Goal: Task Accomplishment & Management: Use online tool/utility

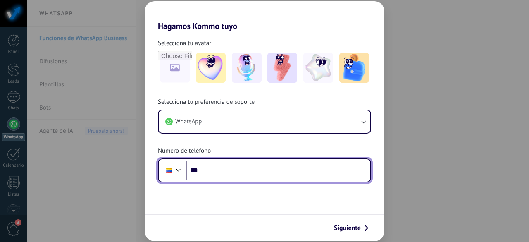
click at [255, 171] on input "***" at bounding box center [278, 170] width 184 height 19
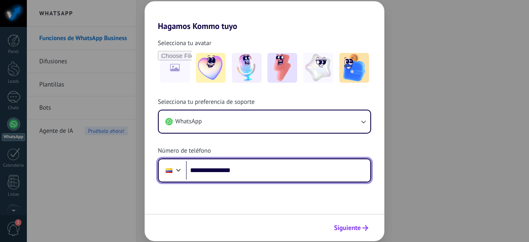
type input "**********"
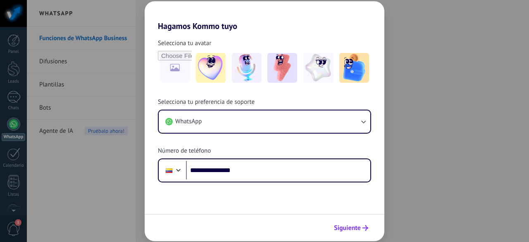
click at [343, 226] on span "Siguiente" at bounding box center [347, 228] width 27 height 6
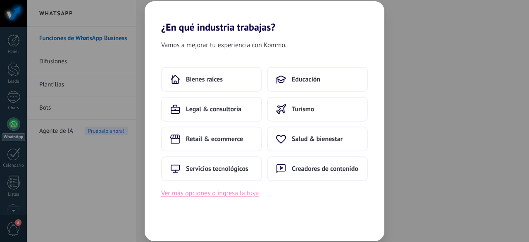
click at [243, 190] on button "Ver más opciones o ingresa la tuya" at bounding box center [209, 193] width 97 height 11
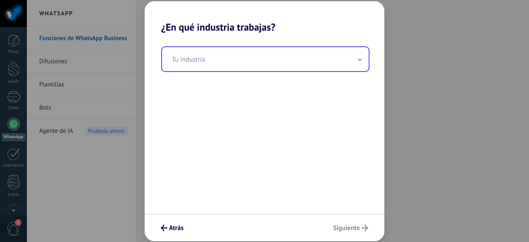
click at [245, 59] on input "text" at bounding box center [265, 59] width 207 height 24
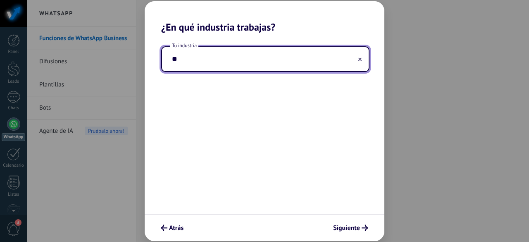
type input "*"
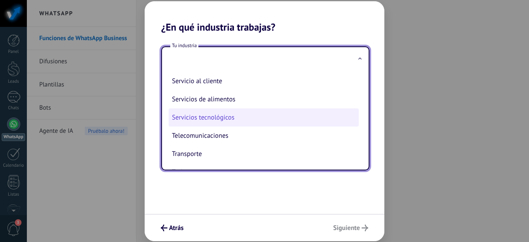
scroll to position [141, 0]
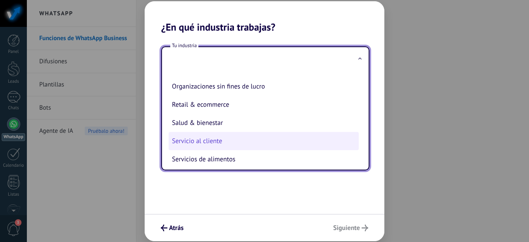
click at [249, 144] on li "Servicio al cliente" at bounding box center [264, 141] width 190 height 18
type input "**********"
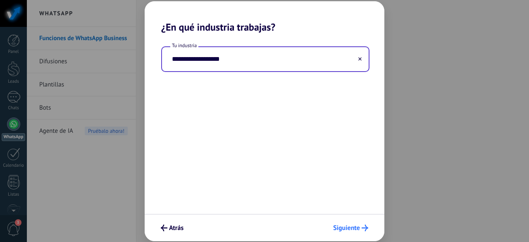
click at [349, 228] on span "Siguiente" at bounding box center [346, 228] width 27 height 6
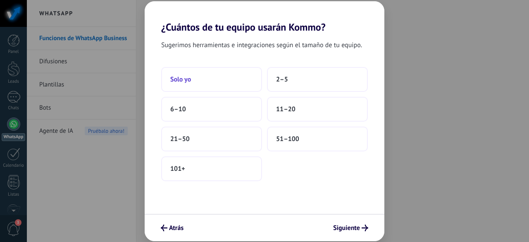
click at [221, 67] on button "Solo yo" at bounding box center [211, 79] width 101 height 25
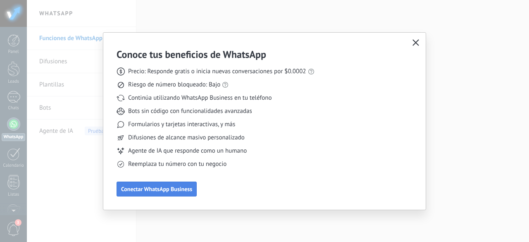
click at [184, 186] on span "Conectar WhatsApp Business" at bounding box center [156, 189] width 71 height 6
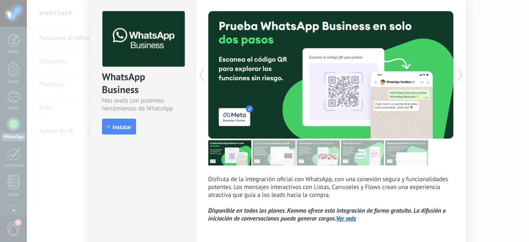
scroll to position [0, 0]
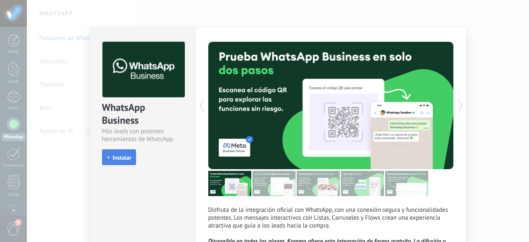
click at [110, 157] on span "Instalar" at bounding box center [119, 157] width 25 height 6
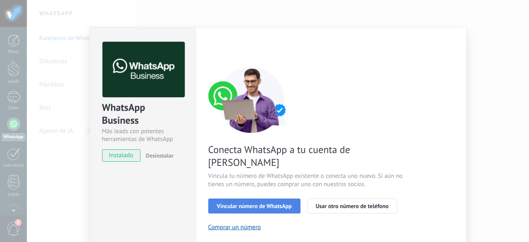
click at [236, 203] on span "Vincular número de WhatsApp" at bounding box center [254, 206] width 75 height 6
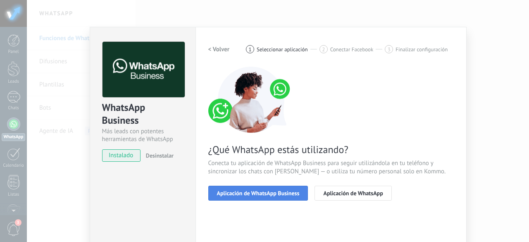
click at [238, 196] on button "Aplicación de WhatsApp Business" at bounding box center [258, 192] width 100 height 15
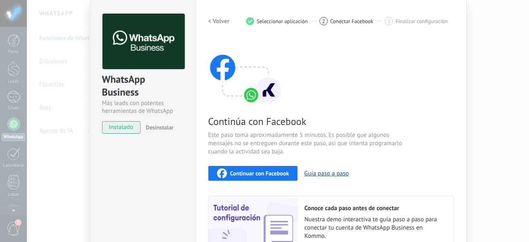
scroll to position [41, 0]
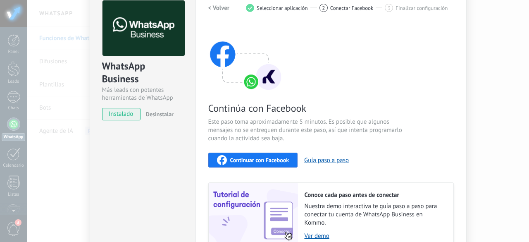
click at [271, 166] on button "Continuar con Facebook" at bounding box center [253, 159] width 90 height 15
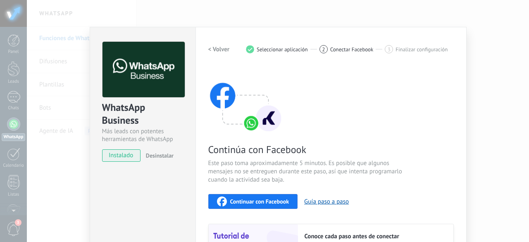
scroll to position [0, 0]
click at [450, 44] on div "< Volver 1 Seleccionar aplicación 2 Conectar Facebook 3 Finalizar configuración" at bounding box center [330, 49] width 245 height 15
click at [443, 13] on div "WhatsApp Business Más leads con potentes herramientas de WhatsApp instalado Des…" at bounding box center [278, 121] width 502 height 242
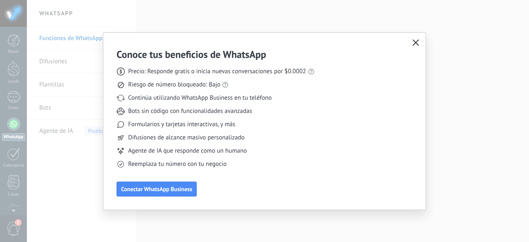
click at [412, 43] on icon "button" at bounding box center [415, 42] width 7 height 7
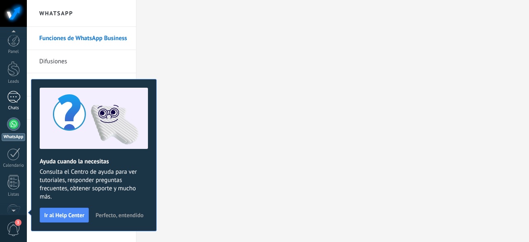
click at [14, 104] on link "Chats" at bounding box center [13, 101] width 27 height 20
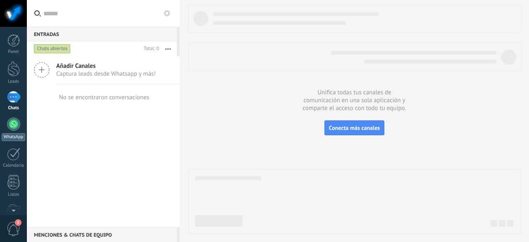
click at [11, 132] on link "WhatsApp" at bounding box center [13, 129] width 27 height 24
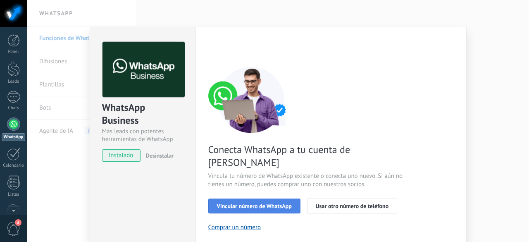
click at [273, 203] on span "Vincular número de WhatsApp" at bounding box center [254, 206] width 75 height 6
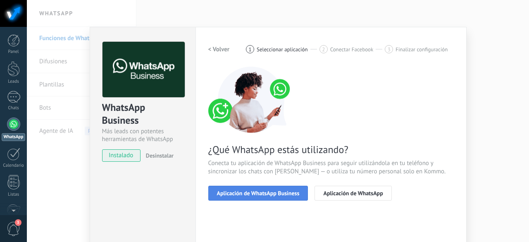
click at [285, 194] on span "Aplicación de WhatsApp Business" at bounding box center [258, 193] width 83 height 6
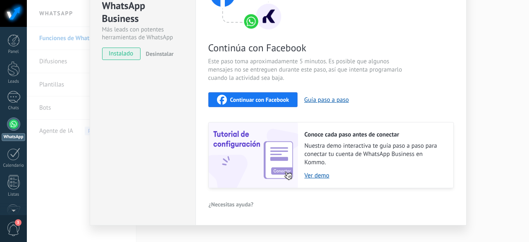
scroll to position [115, 0]
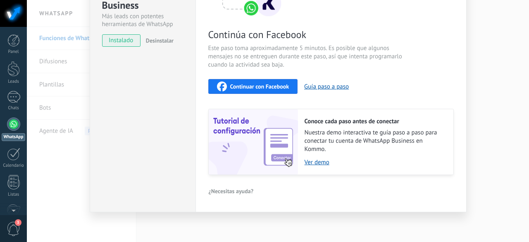
click at [273, 83] on span "Continuar con Facebook" at bounding box center [259, 86] width 59 height 6
